Goal: Check status: Check status

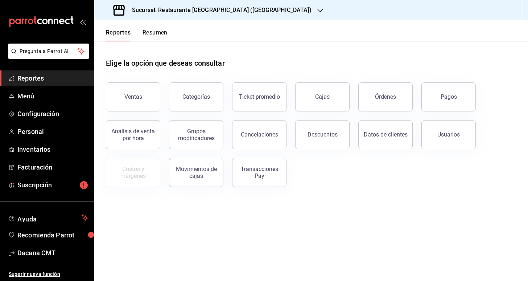
click at [261, 5] on div "Sucursal: Restaurante [GEOGRAPHIC_DATA] ([GEOGRAPHIC_DATA])" at bounding box center [213, 10] width 226 height 20
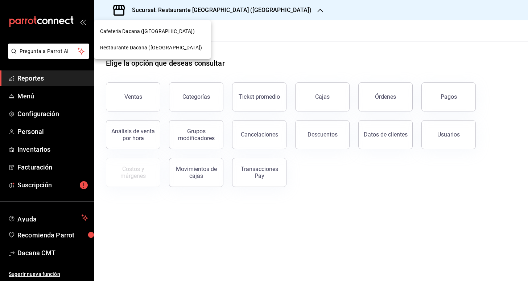
click at [183, 44] on span "Restaurante Dacana ([GEOGRAPHIC_DATA])" at bounding box center [151, 48] width 102 height 8
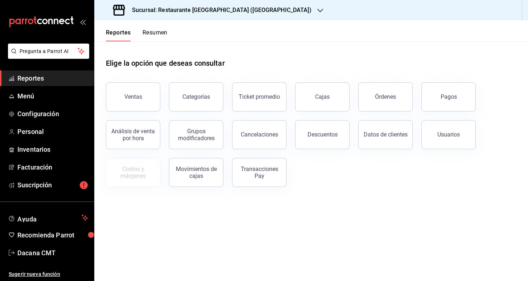
click at [179, 23] on header "Reportes Resumen" at bounding box center [311, 30] width 434 height 21
click at [179, 17] on div "Sucursal: Restaurante [GEOGRAPHIC_DATA] ([GEOGRAPHIC_DATA])" at bounding box center [213, 10] width 226 height 20
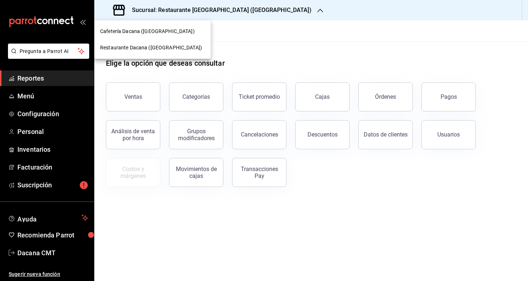
click at [165, 26] on div "Cafetería Dacana ([GEOGRAPHIC_DATA])" at bounding box center [152, 31] width 116 height 16
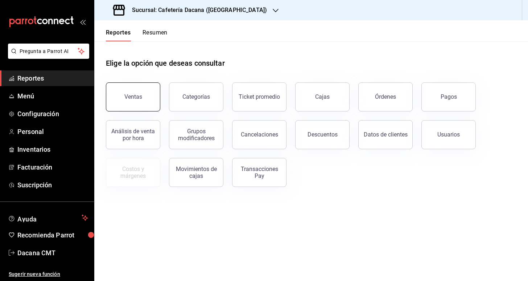
click at [140, 102] on button "Ventas" at bounding box center [133, 96] width 54 height 29
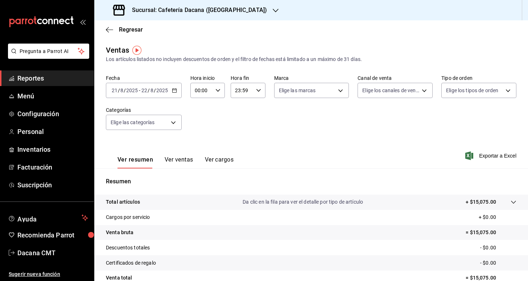
click at [171, 94] on div "[DATE] [DATE] - [DATE] [DATE]" at bounding box center [144, 90] width 76 height 15
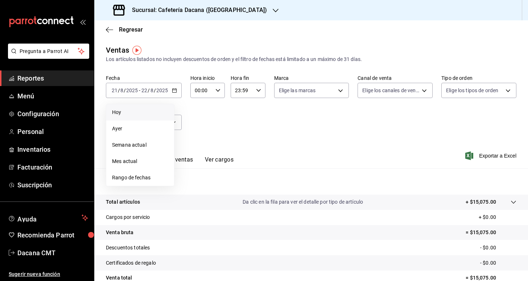
click at [152, 110] on span "Hoy" at bounding box center [140, 112] width 56 height 8
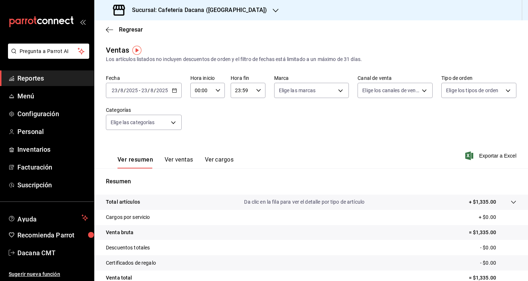
click at [181, 164] on button "Ver ventas" at bounding box center [179, 162] width 29 height 12
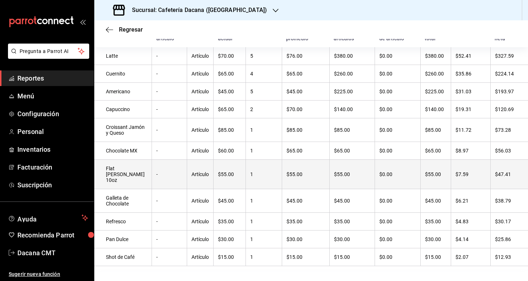
scroll to position [144, 0]
